Goal: Task Accomplishment & Management: Complete application form

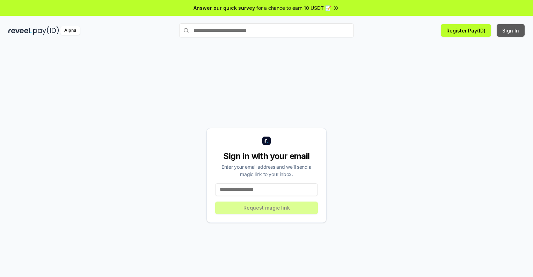
click at [511, 30] on button "Sign In" at bounding box center [511, 30] width 28 height 13
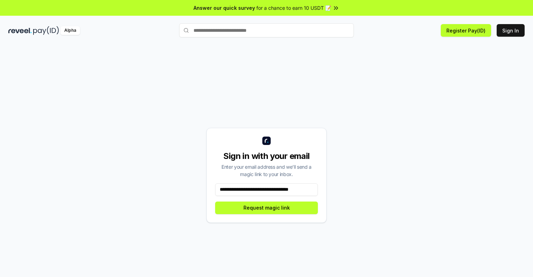
scroll to position [0, 3]
type input "**********"
click at [267, 207] on button "Request magic link" at bounding box center [266, 208] width 103 height 13
